Goal: Task Accomplishment & Management: Understand process/instructions

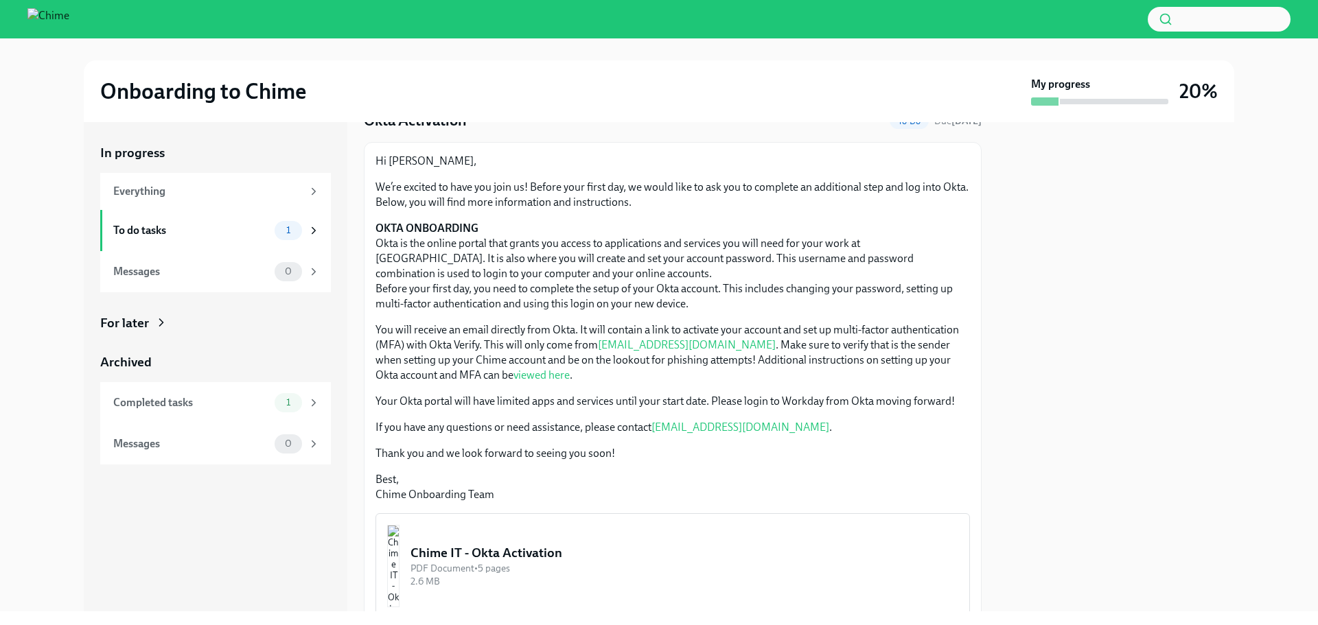
scroll to position [56, 0]
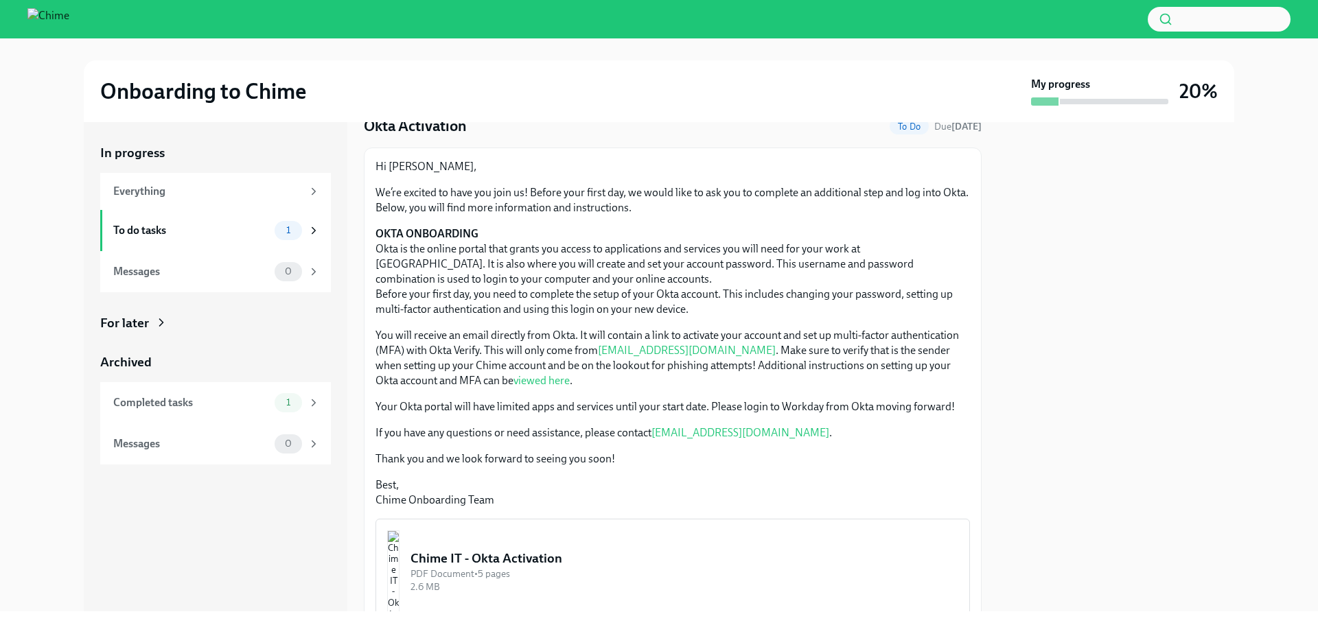
click at [54, 30] on div at bounding box center [659, 19] width 1318 height 38
click at [56, 10] on img at bounding box center [48, 19] width 42 height 22
click at [163, 192] on div "Everything" at bounding box center [207, 191] width 189 height 15
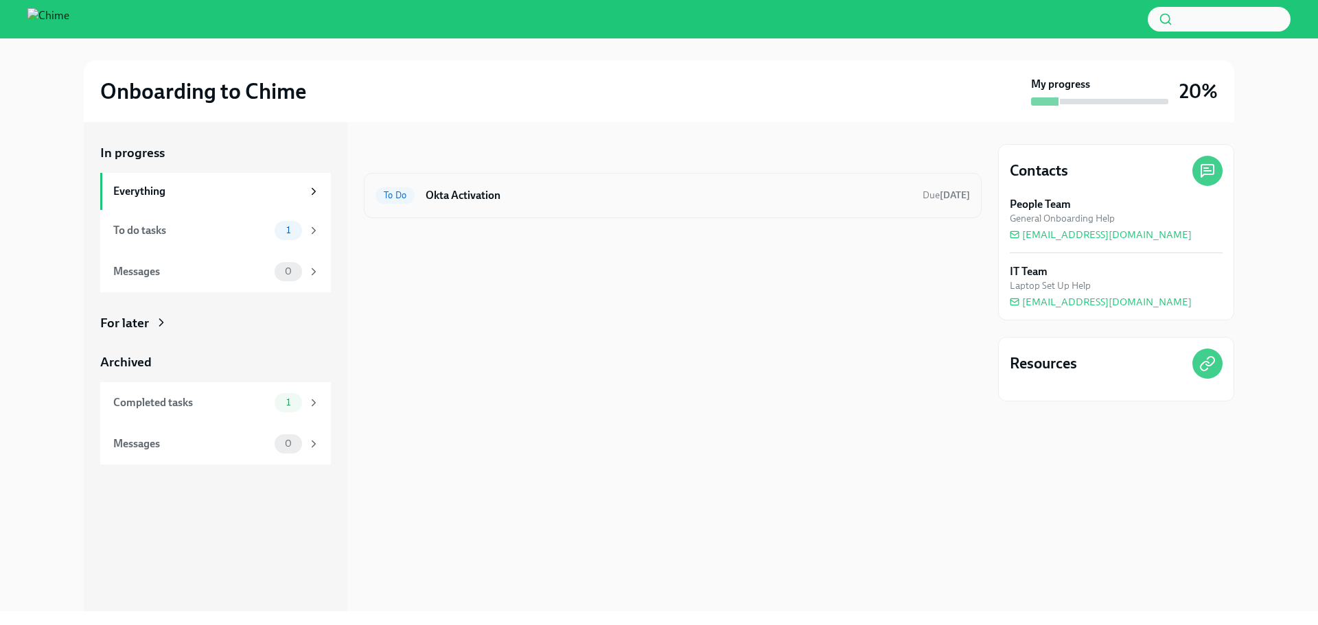
click at [586, 207] on div "To Do Okta Activation Due [DATE]" at bounding box center [673, 195] width 618 height 45
click at [220, 236] on div "To do tasks" at bounding box center [191, 230] width 156 height 15
click at [317, 231] on icon at bounding box center [314, 231] width 12 height 12
click at [304, 232] on div "1" at bounding box center [297, 230] width 45 height 19
click at [282, 231] on span "1" at bounding box center [288, 230] width 21 height 10
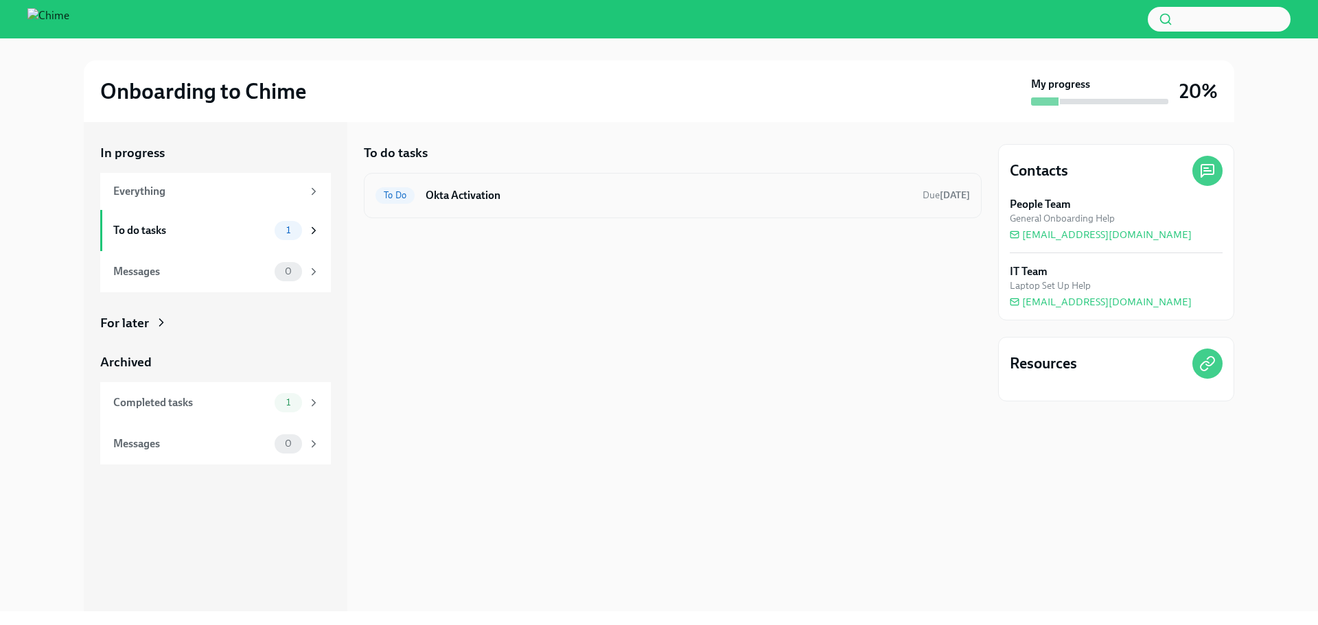
click at [770, 206] on div "To Do Okta Activation Due [DATE]" at bounding box center [673, 196] width 595 height 22
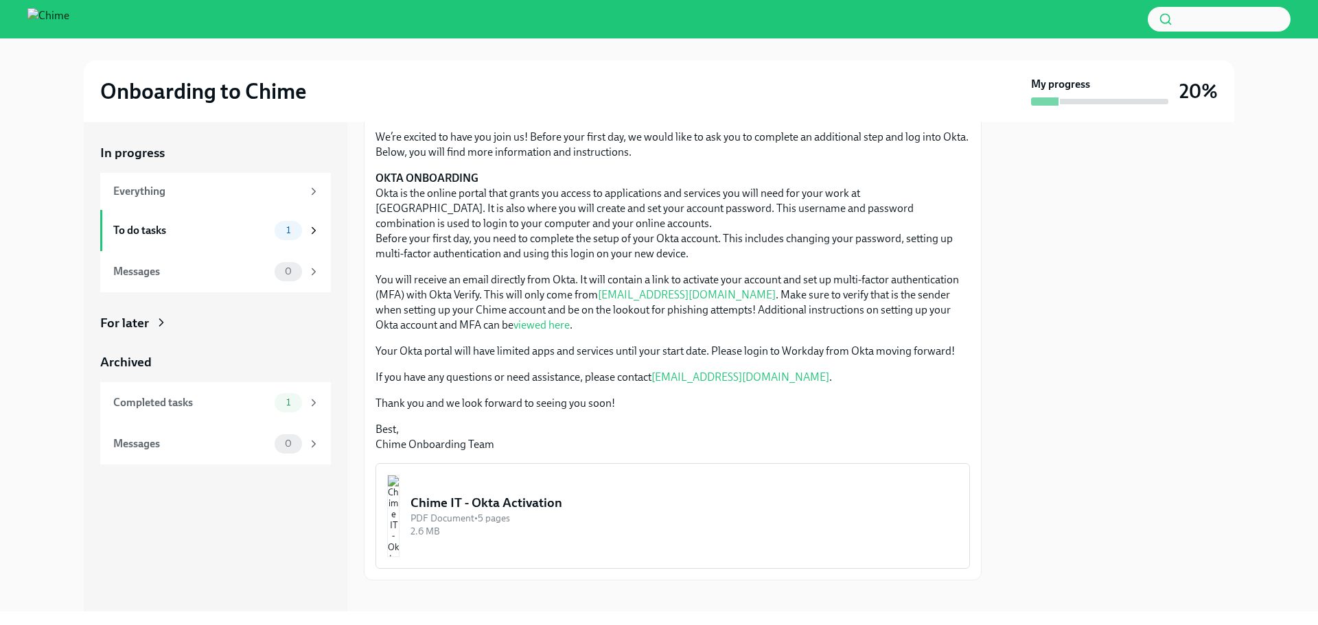
scroll to position [124, 0]
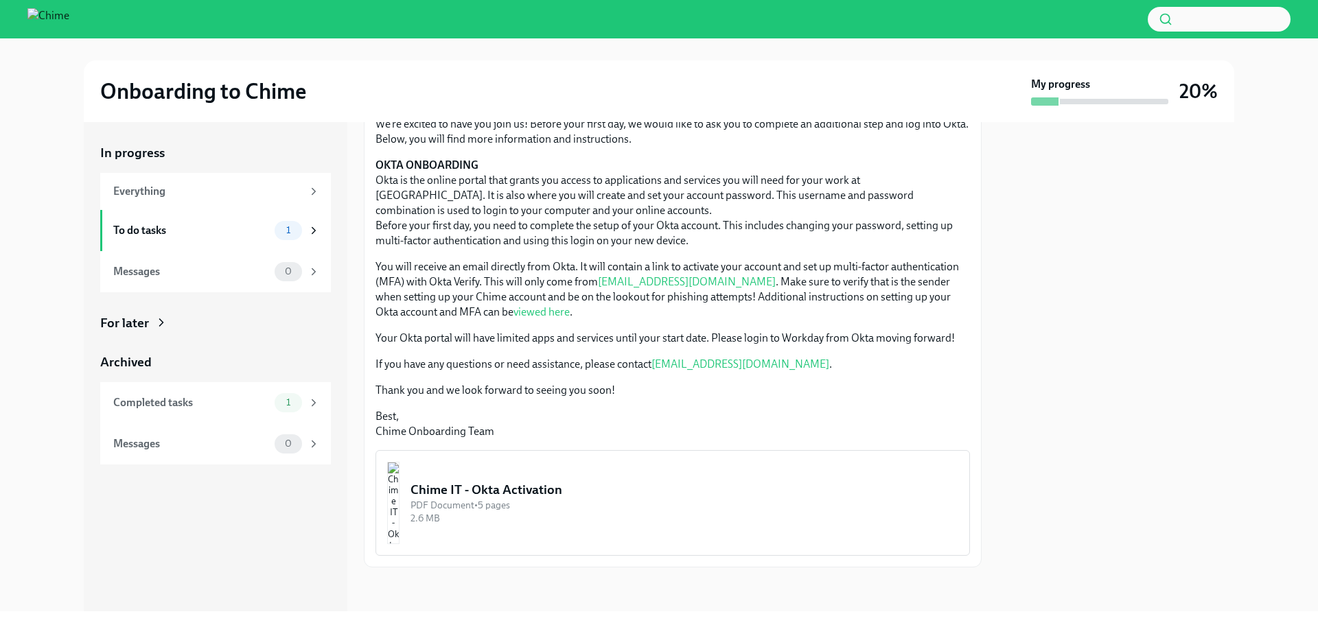
click at [606, 494] on div "Chime IT - Okta Activation" at bounding box center [685, 490] width 548 height 18
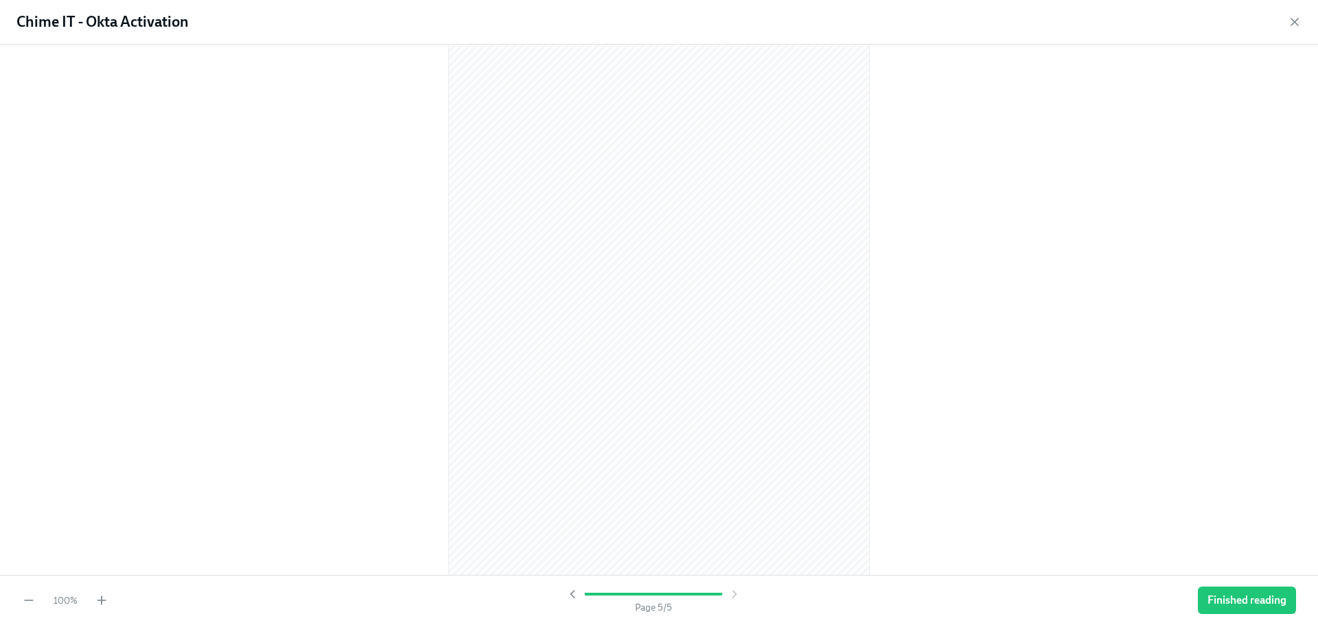
scroll to position [2261, 0]
